Goal: Task Accomplishment & Management: Contribute content

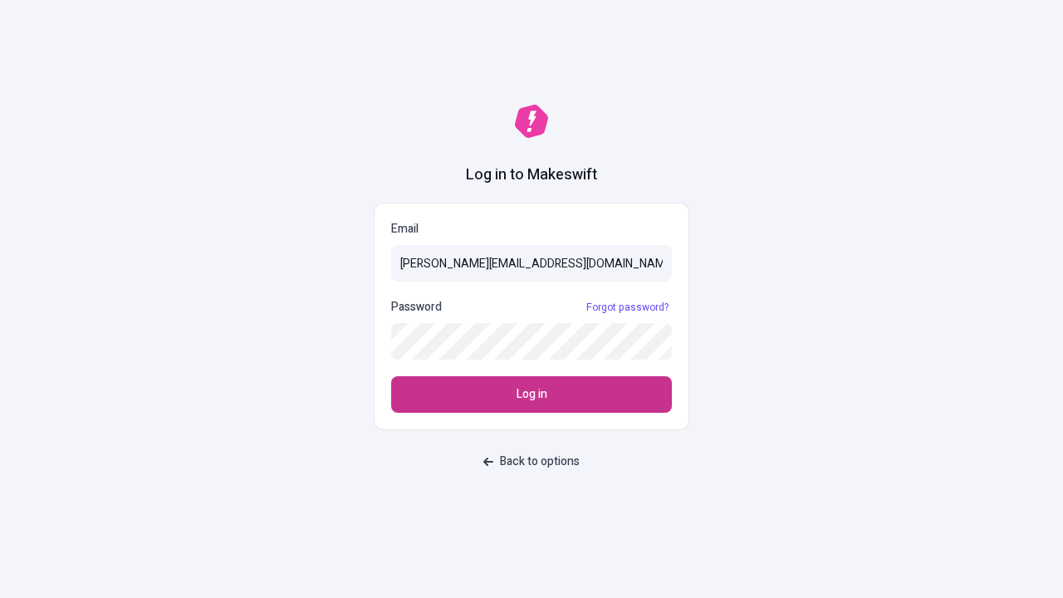
click at [532, 395] on span "Log in" at bounding box center [532, 394] width 31 height 18
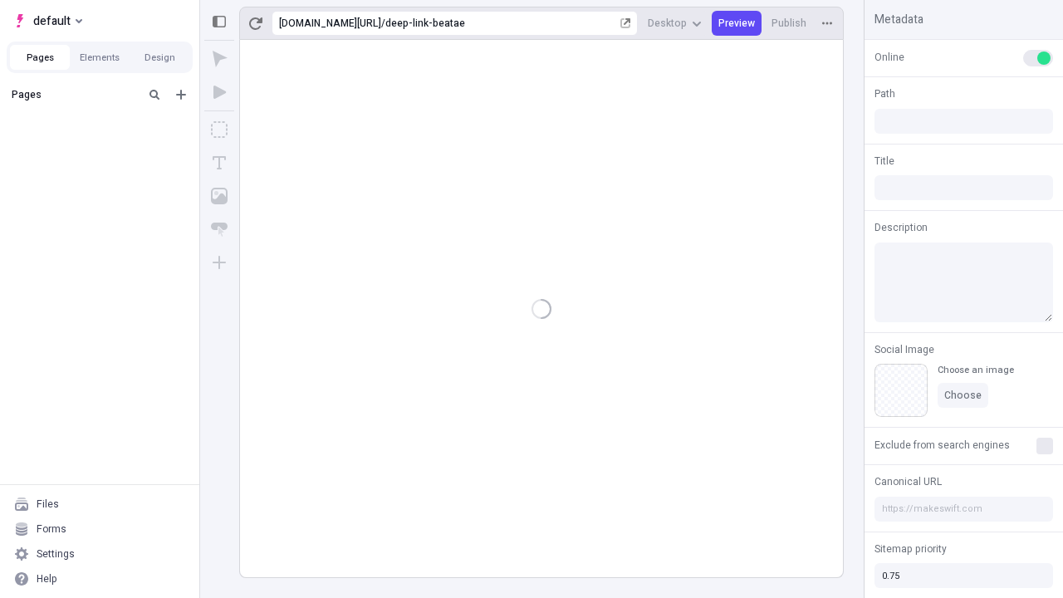
type input "/deep-link-beatae"
click at [47, 21] on span "default" at bounding box center [51, 21] width 37 height 20
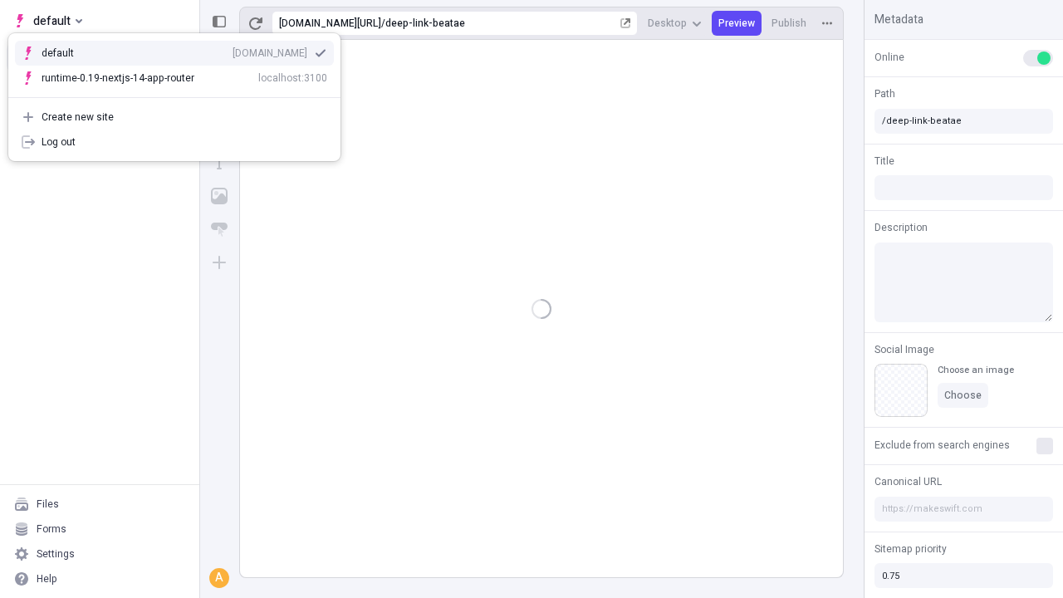
click at [233, 50] on div "[DOMAIN_NAME]" at bounding box center [270, 53] width 75 height 13
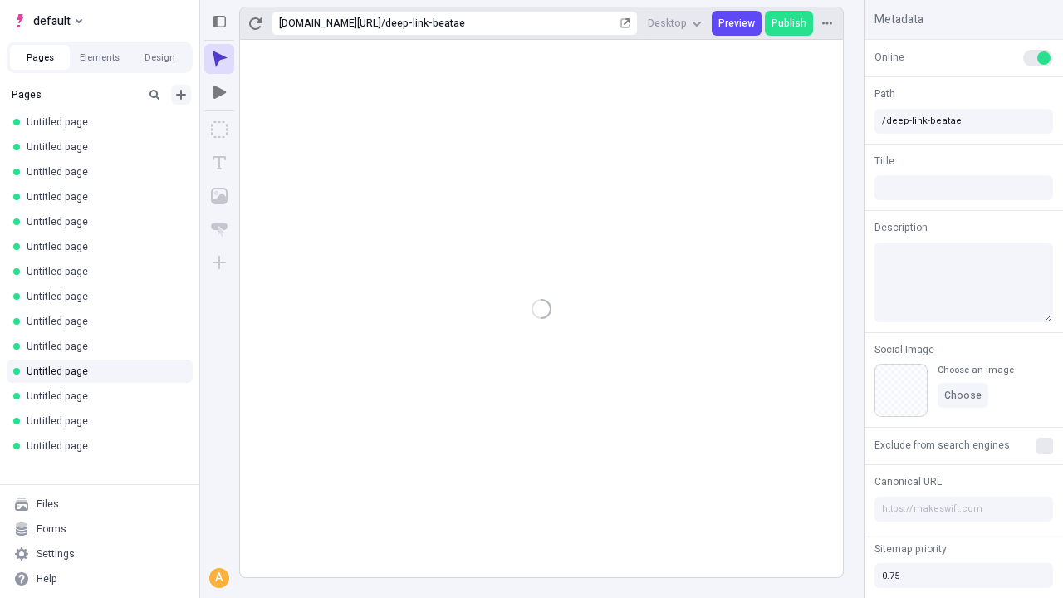
click at [181, 95] on icon "Add new" at bounding box center [181, 95] width 10 height 10
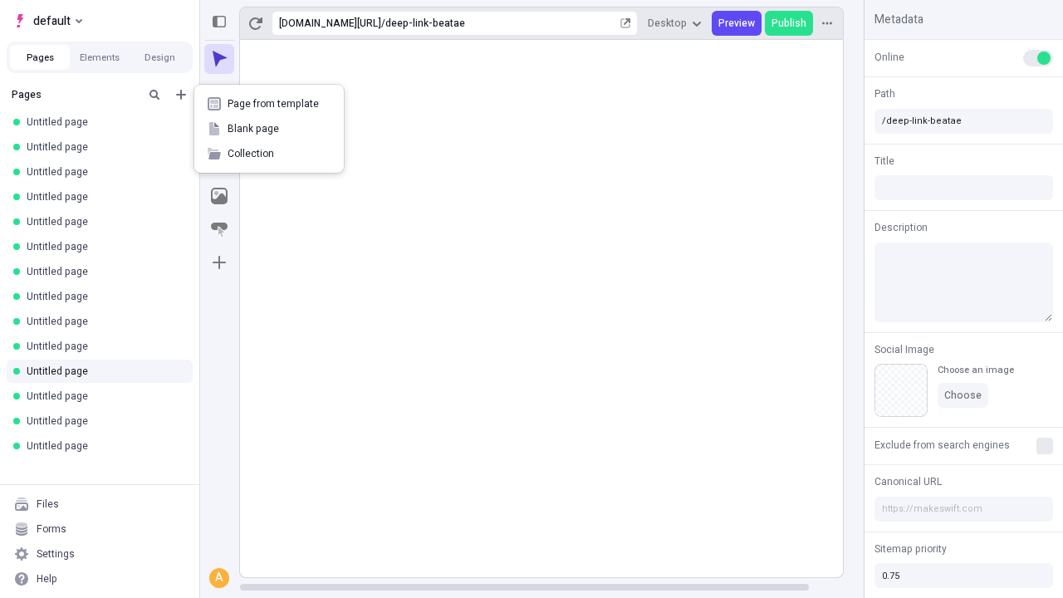
click at [269, 129] on span "Blank page" at bounding box center [279, 128] width 103 height 13
type input "/deep-link-stultus"
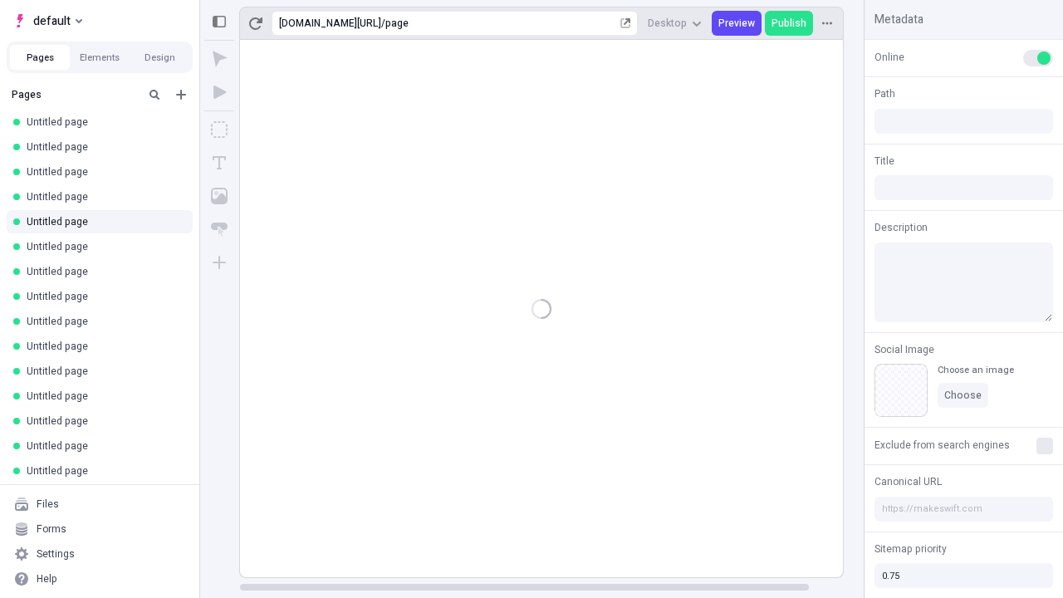
type input "/page"
